Goal: Task Accomplishment & Management: Use online tool/utility

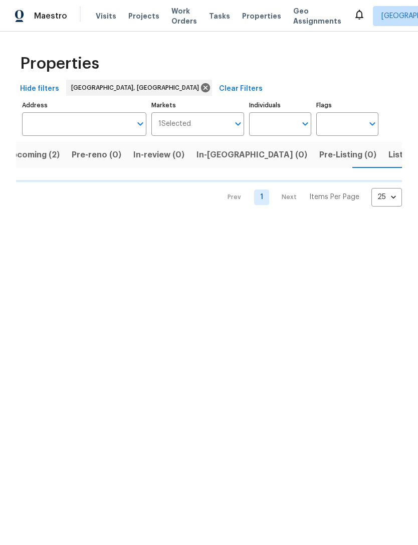
scroll to position [0, 16]
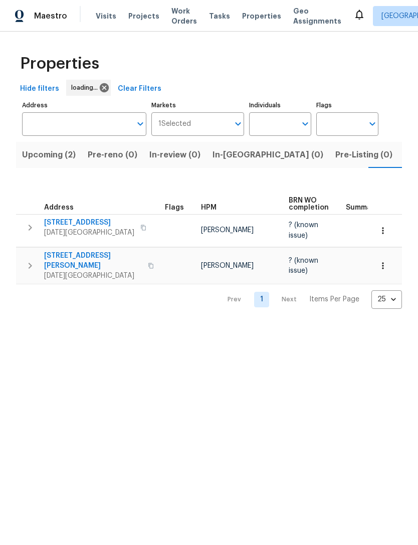
scroll to position [0, 16]
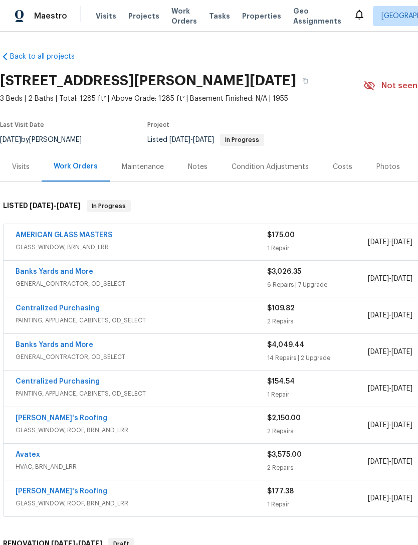
click at [388, 164] on div "Photos" at bounding box center [388, 167] width 24 height 10
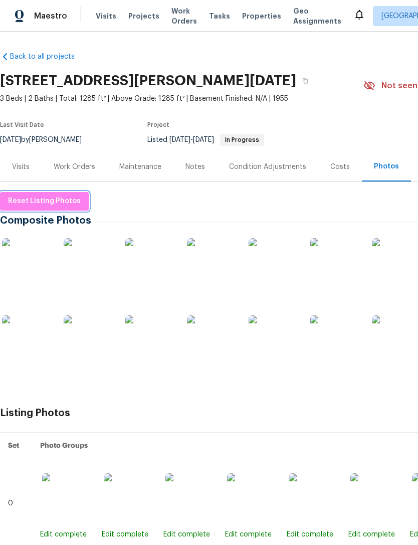
click at [40, 198] on span "Reset Listing Photos" at bounding box center [44, 201] width 73 height 13
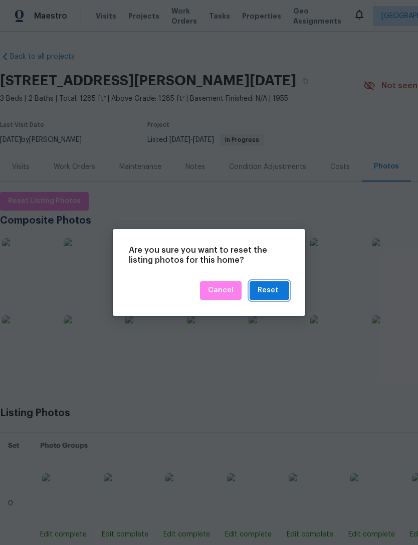
click at [275, 293] on div "Reset" at bounding box center [268, 290] width 21 height 13
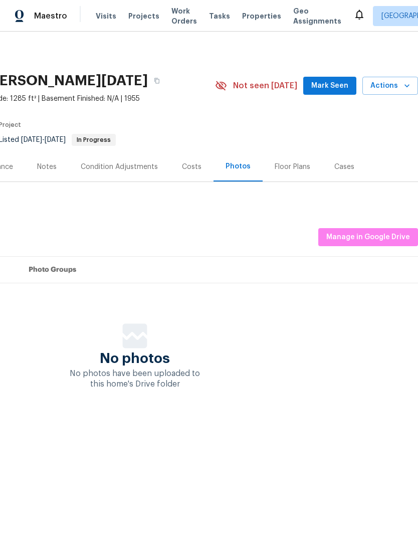
scroll to position [0, 148]
click at [391, 237] on span "Manage in Google Drive" at bounding box center [368, 237] width 84 height 13
click at [391, 241] on span "Manage in Google Drive" at bounding box center [368, 237] width 84 height 13
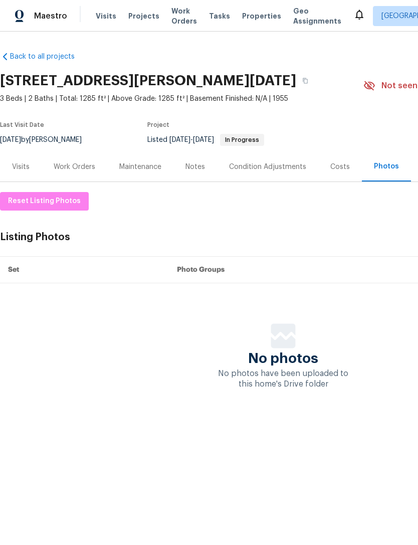
scroll to position [0, 0]
click at [311, 84] on button "button" at bounding box center [305, 81] width 18 height 18
